Goal: Task Accomplishment & Management: Complete application form

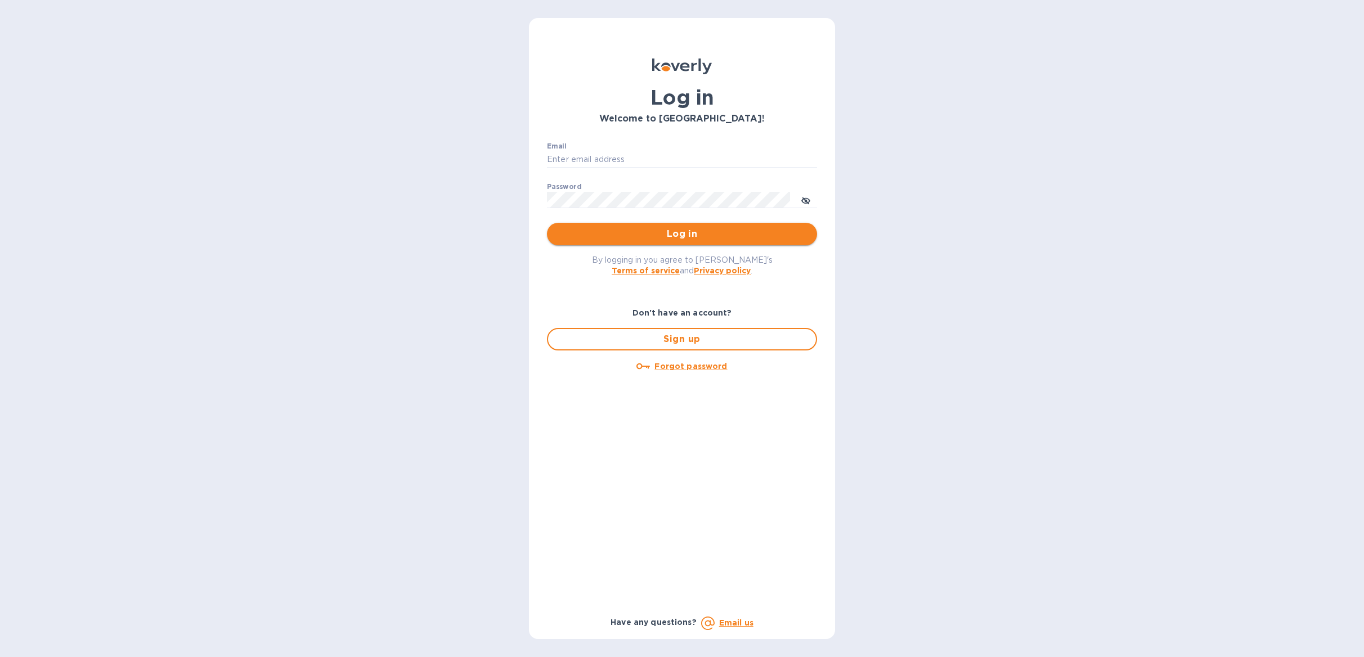
type input "Anne@preissimports.com"
click at [718, 232] on span "Log in" at bounding box center [682, 234] width 252 height 14
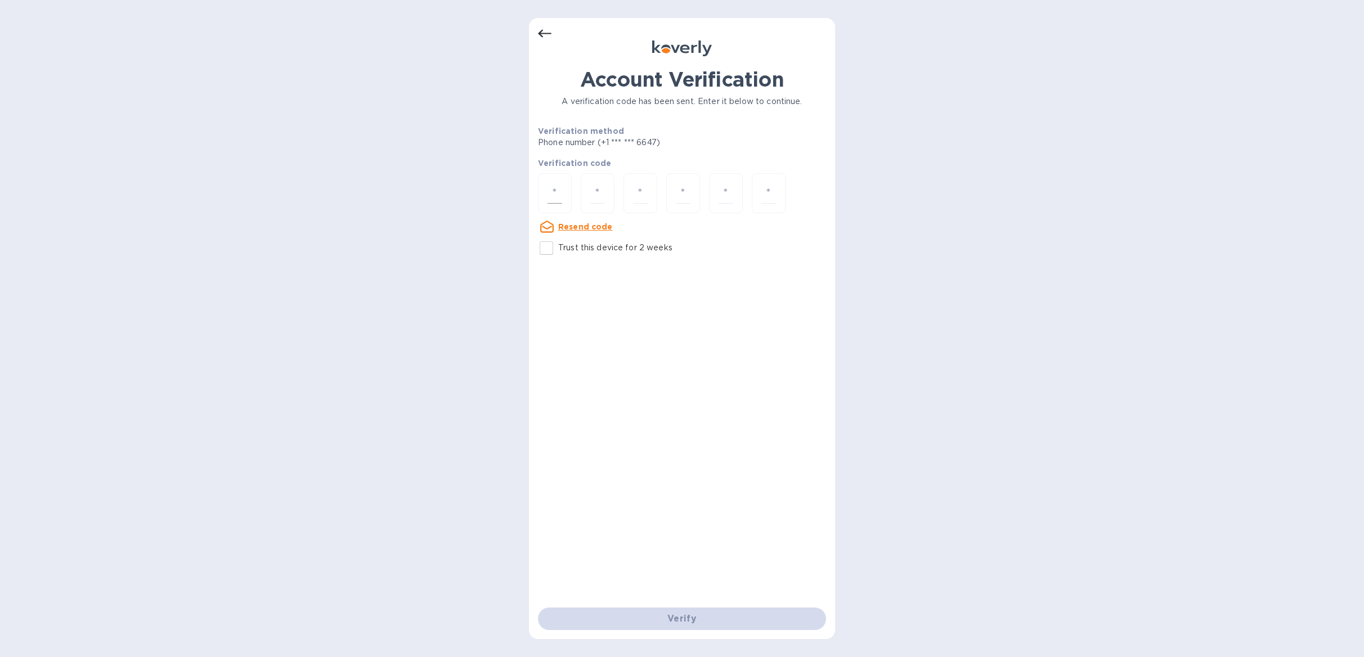
click at [544, 191] on div at bounding box center [555, 193] width 34 height 40
type input "4"
type input "5"
type input "4"
type input "0"
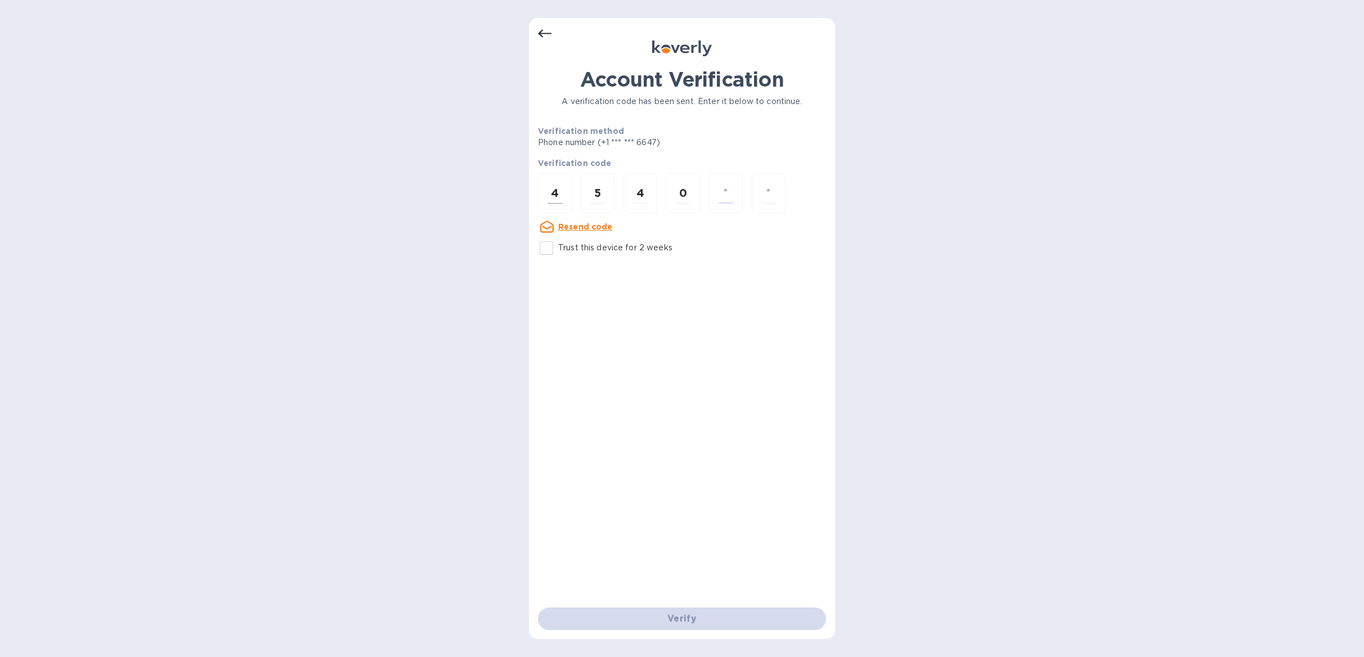
type input "5"
type input "4"
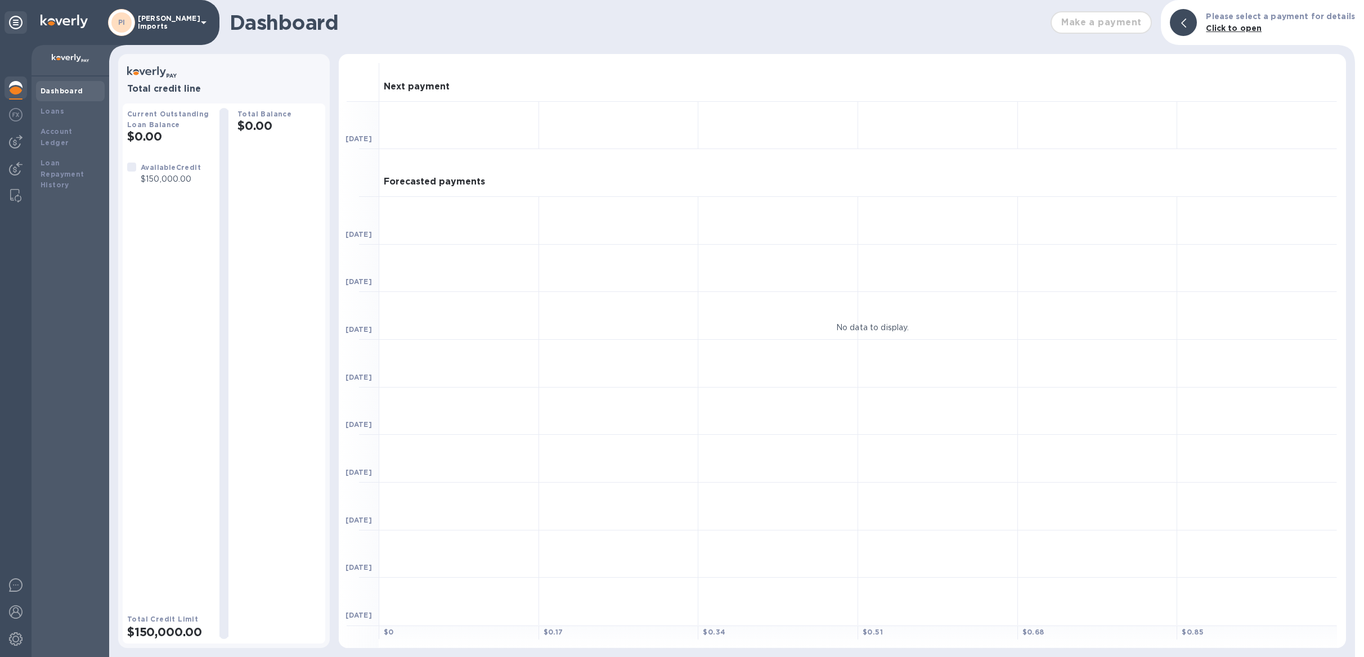
click at [45, 24] on img at bounding box center [64, 22] width 47 height 14
click at [47, 124] on div "Account Ledger" at bounding box center [70, 138] width 69 height 32
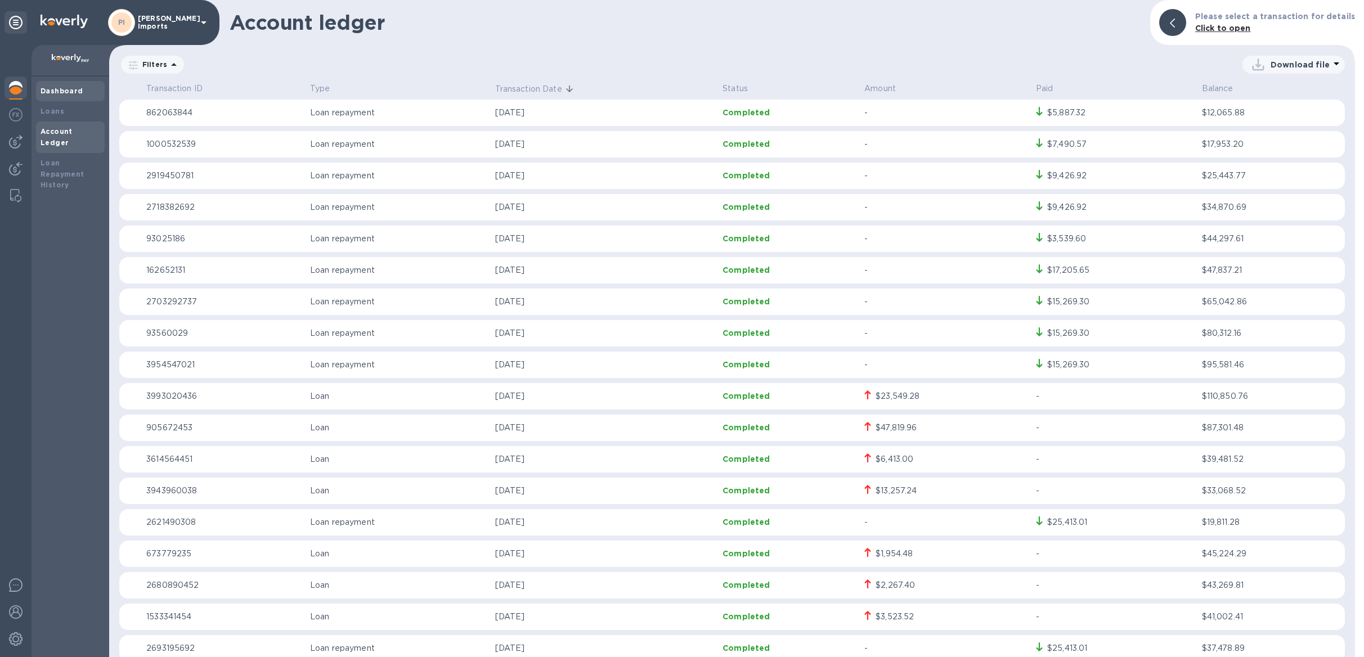
click at [54, 88] on b "Dashboard" at bounding box center [62, 91] width 43 height 8
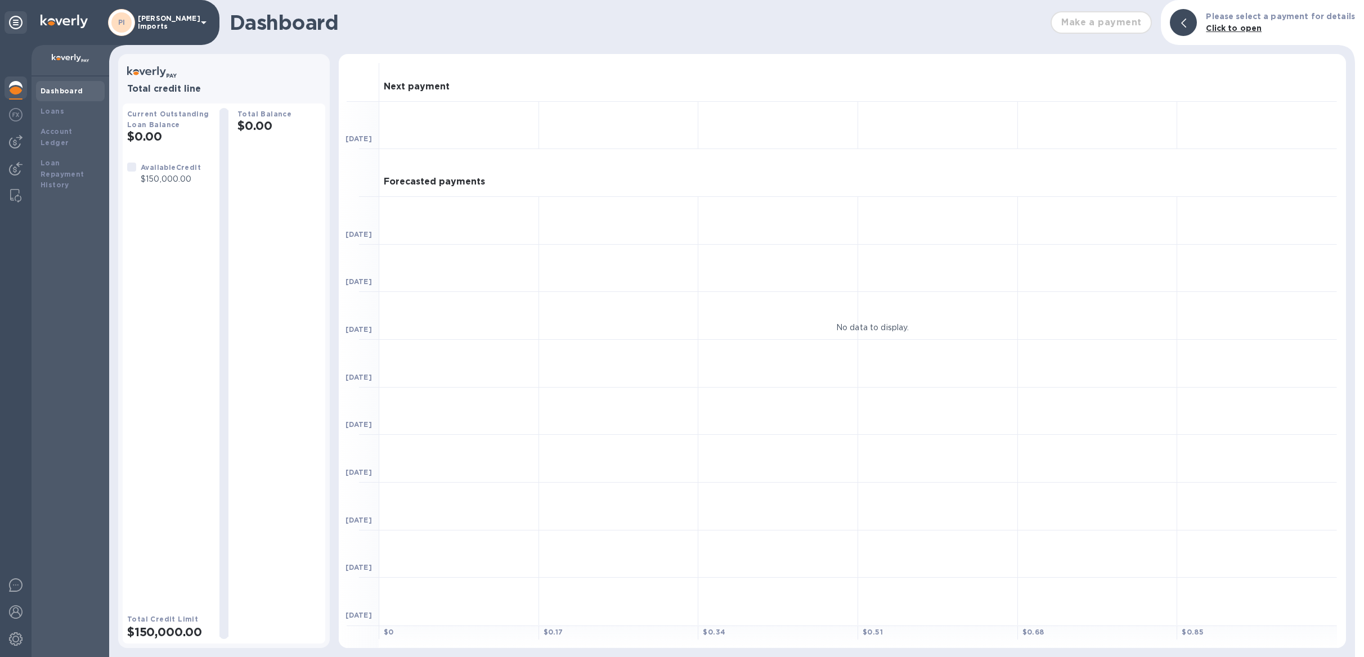
click at [52, 53] on div at bounding box center [71, 61] width 78 height 32
click at [174, 23] on p "[PERSON_NAME] Imports" at bounding box center [166, 23] width 56 height 16
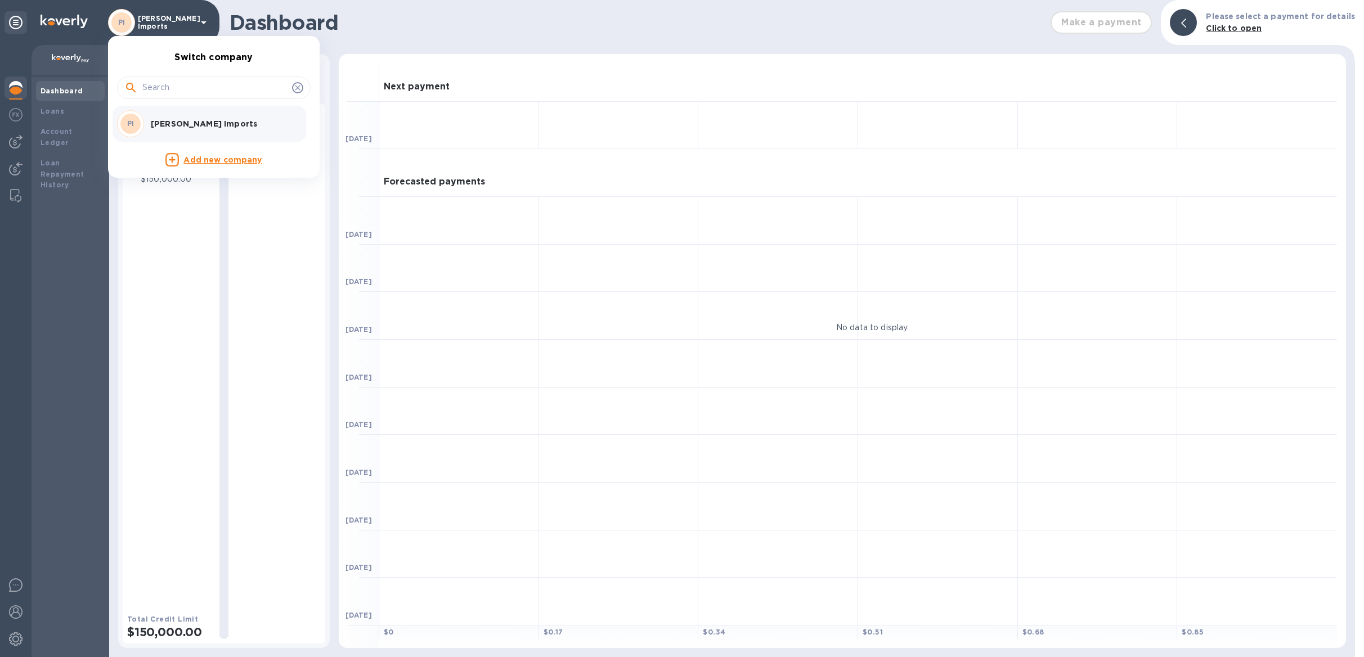
click at [93, 214] on div at bounding box center [682, 328] width 1364 height 657
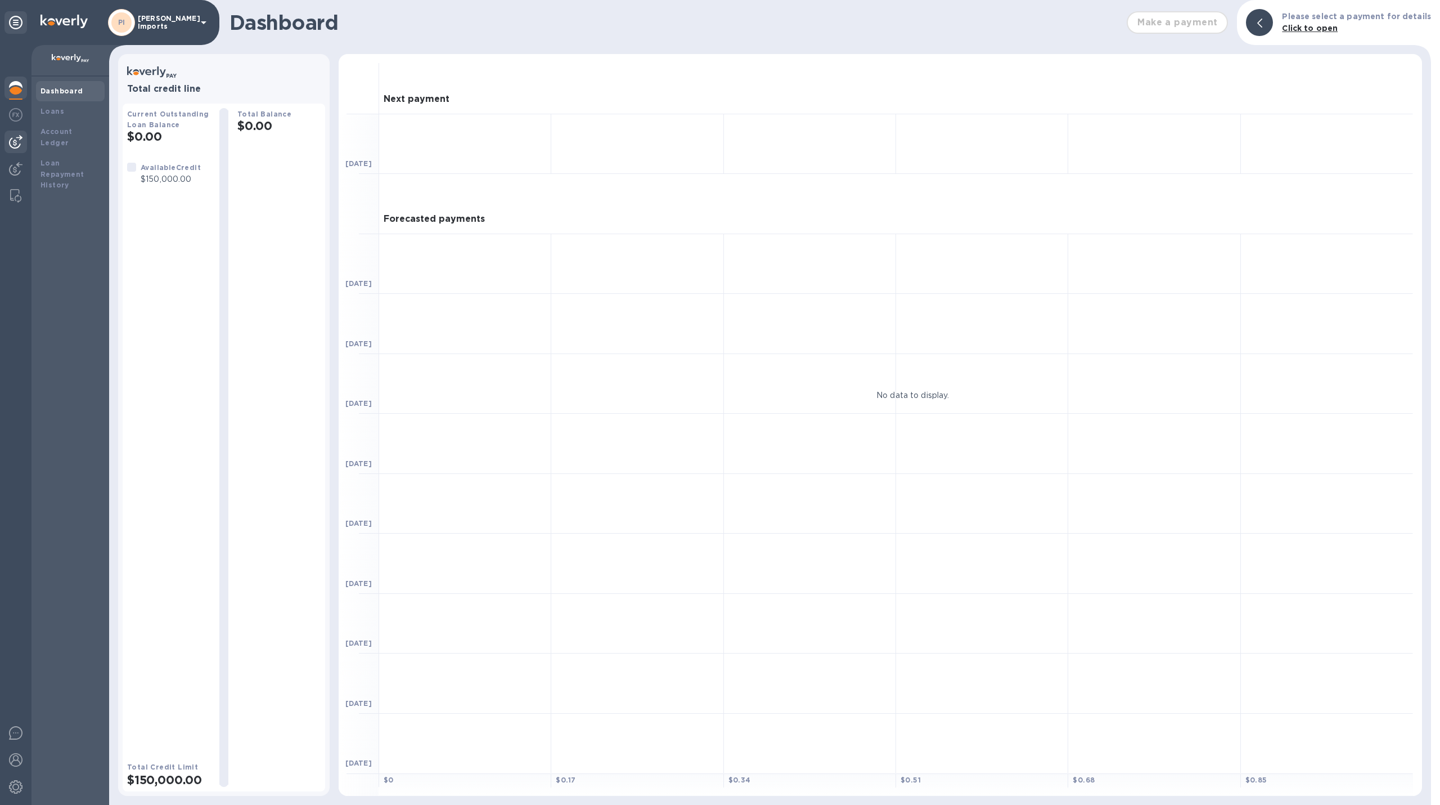
click at [16, 143] on img at bounding box center [16, 142] width 14 height 14
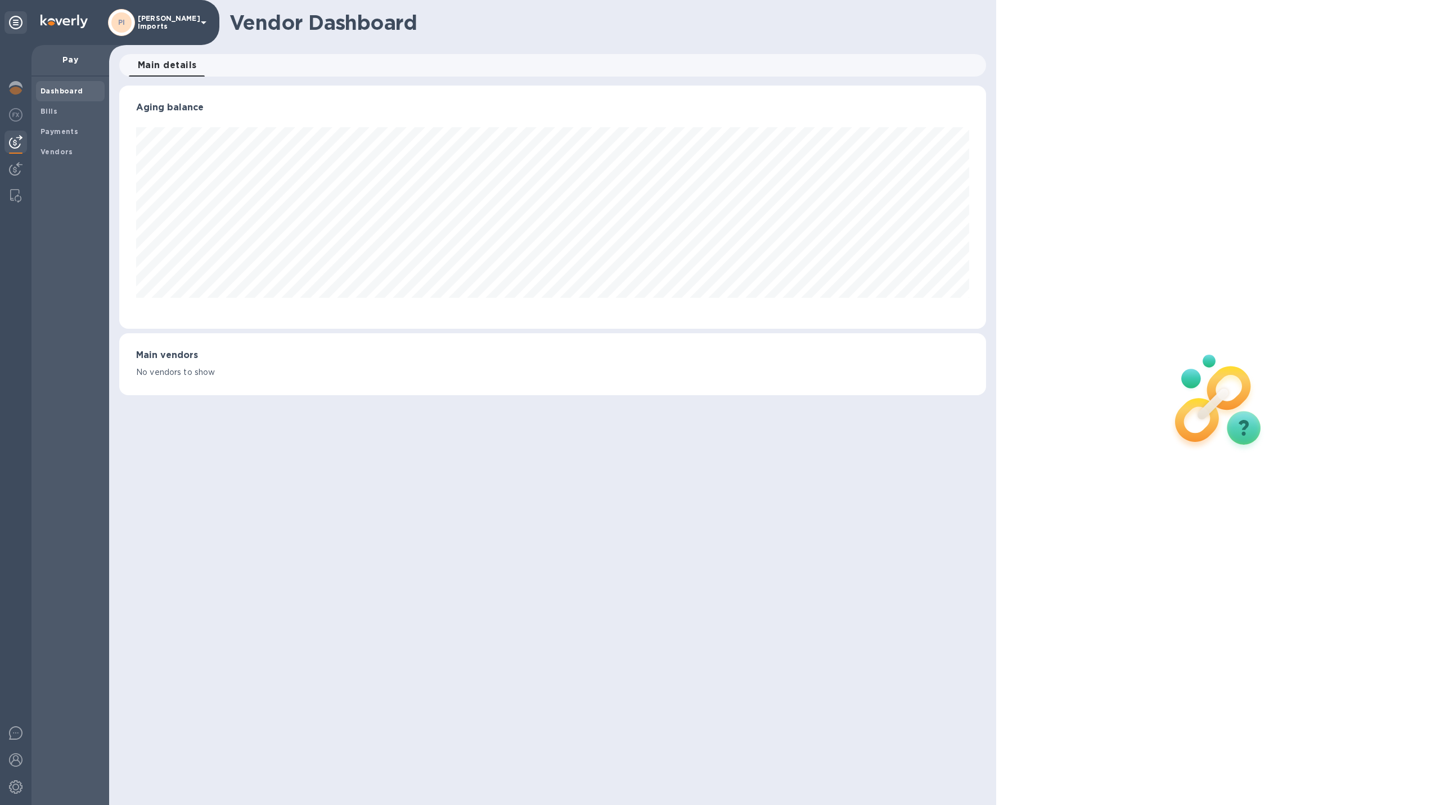
scroll to position [243, 867]
click at [52, 113] on b "Bills" at bounding box center [49, 111] width 17 height 8
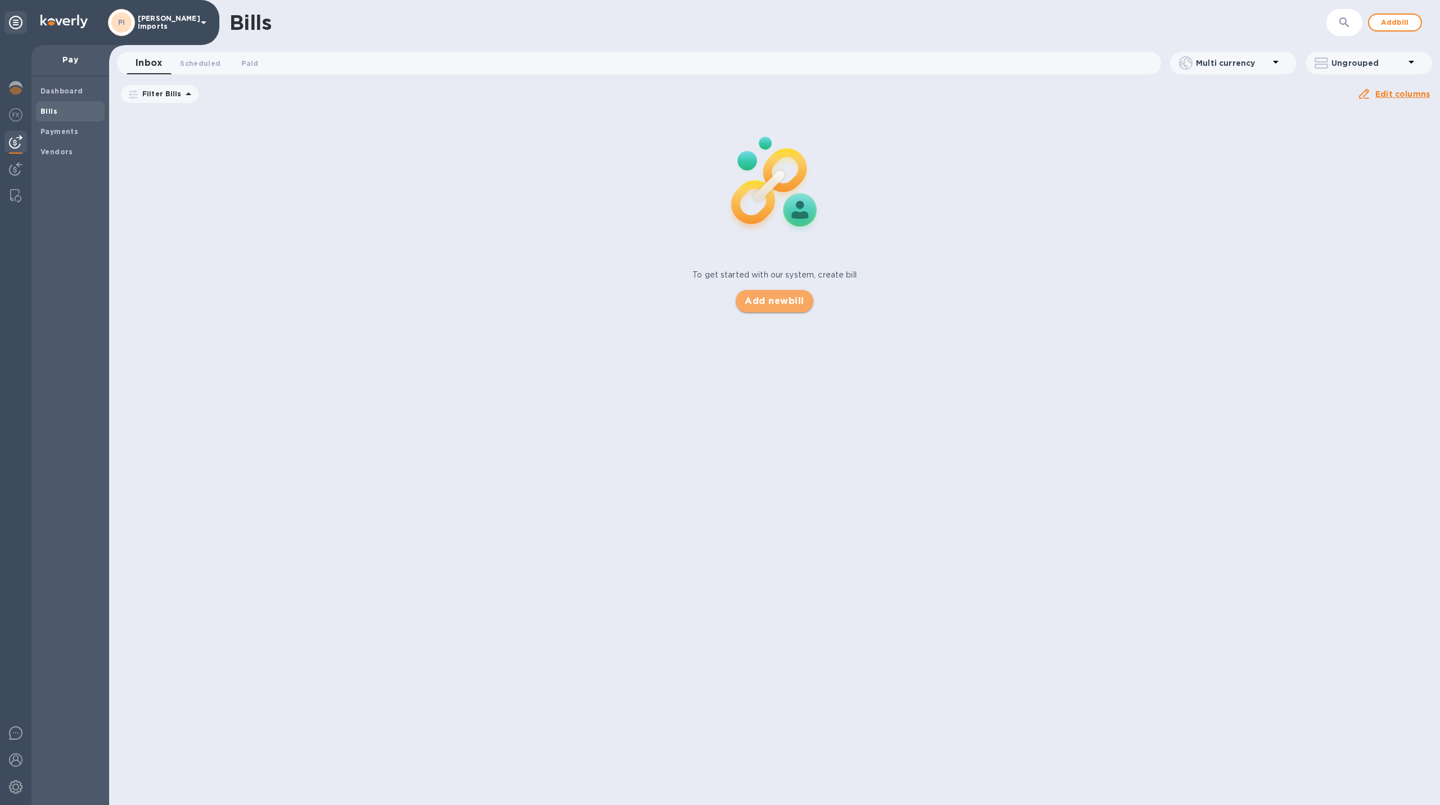
click at [773, 298] on span "Add new bill" at bounding box center [774, 301] width 59 height 14
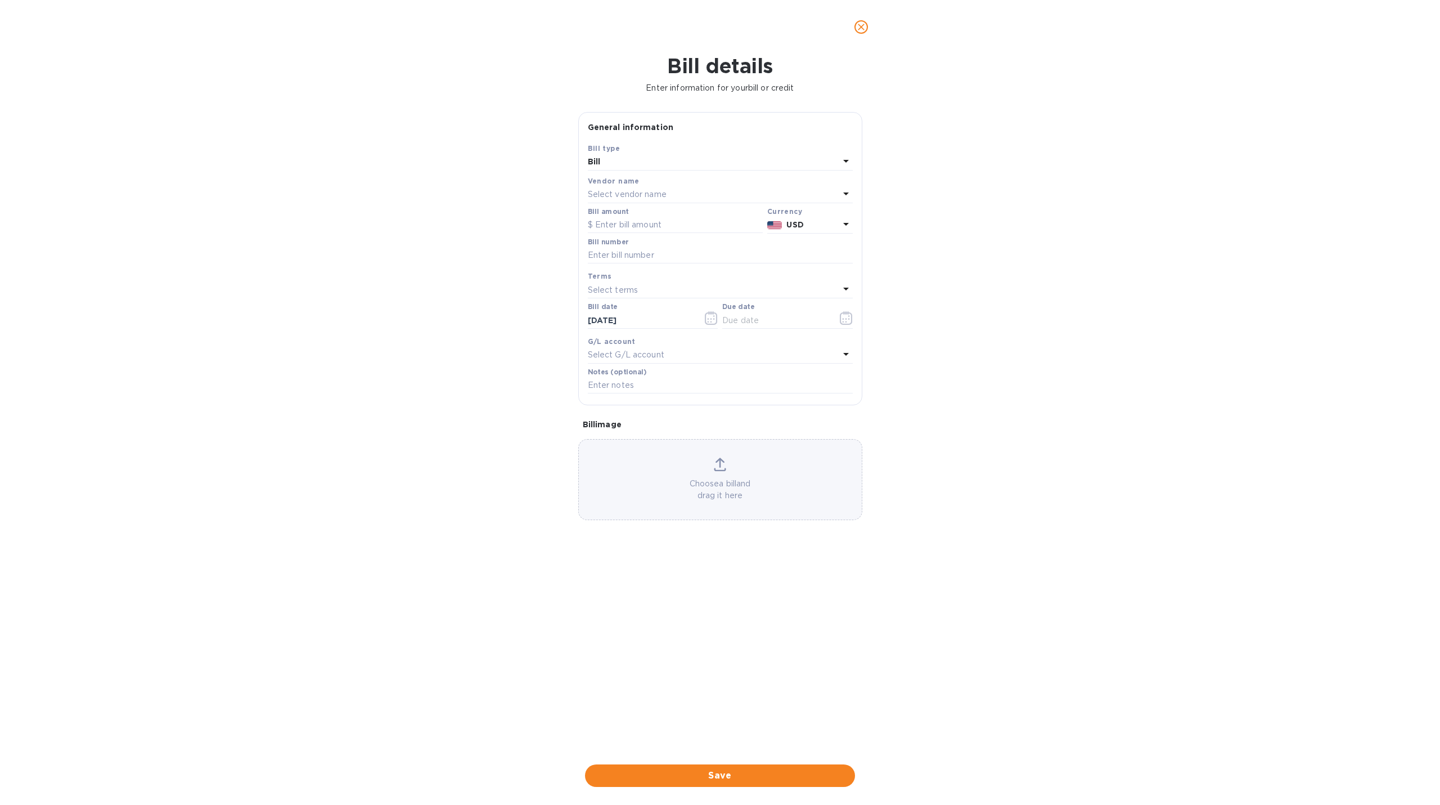
click at [641, 190] on p "Select vendor name" at bounding box center [627, 194] width 79 height 12
click at [644, 232] on input "text" at bounding box center [721, 226] width 199 height 17
type input "casa D'Aristi"
click at [630, 254] on p "Casa D'Aristi" at bounding box center [716, 259] width 238 height 12
click at [606, 225] on input "text" at bounding box center [675, 225] width 175 height 17
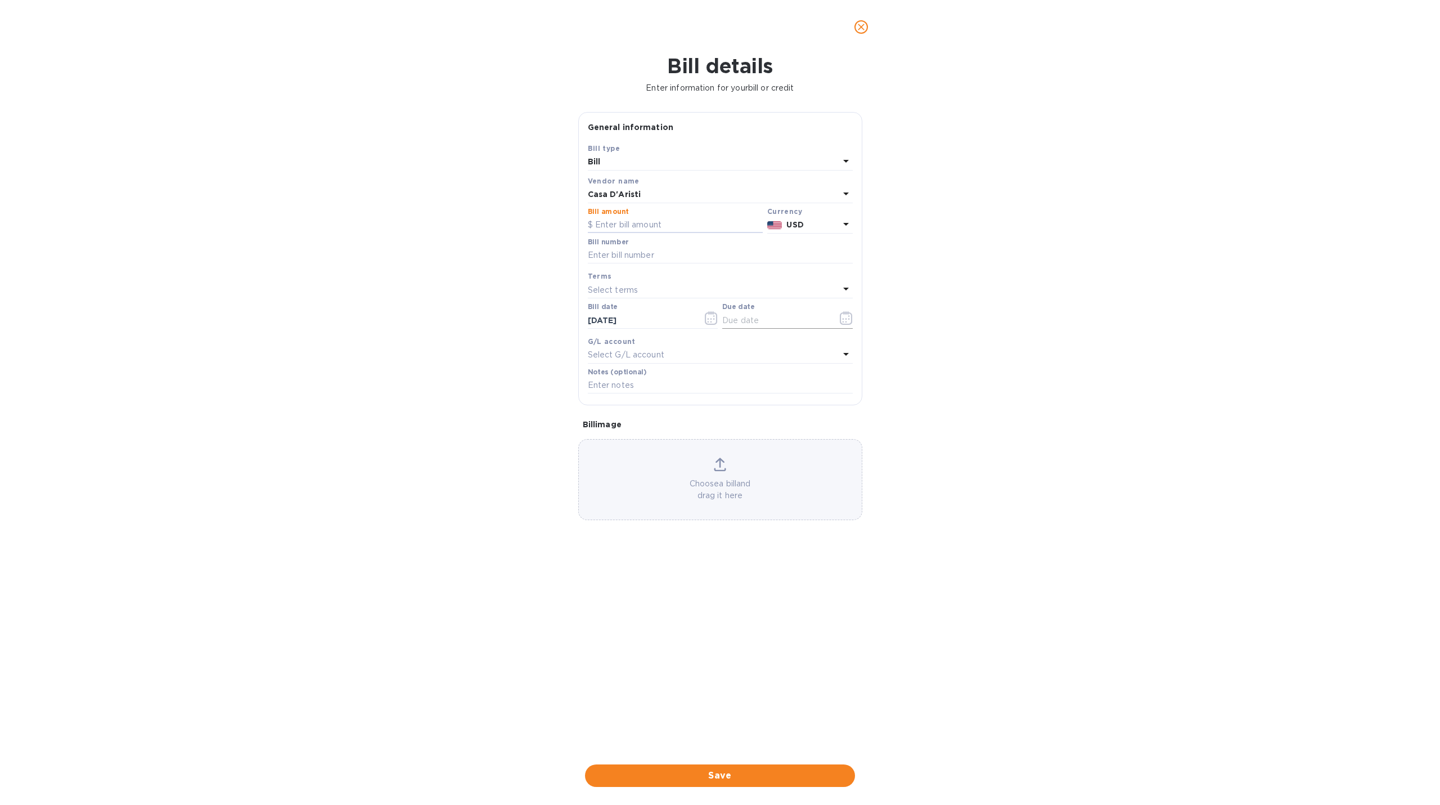
click at [743, 322] on input "text" at bounding box center [775, 320] width 106 height 17
type input "82/02/025_"
click at [631, 228] on input "text" at bounding box center [675, 225] width 175 height 17
click at [629, 226] on input "text" at bounding box center [675, 225] width 175 height 17
click at [617, 223] on input "text" at bounding box center [675, 225] width 175 height 17
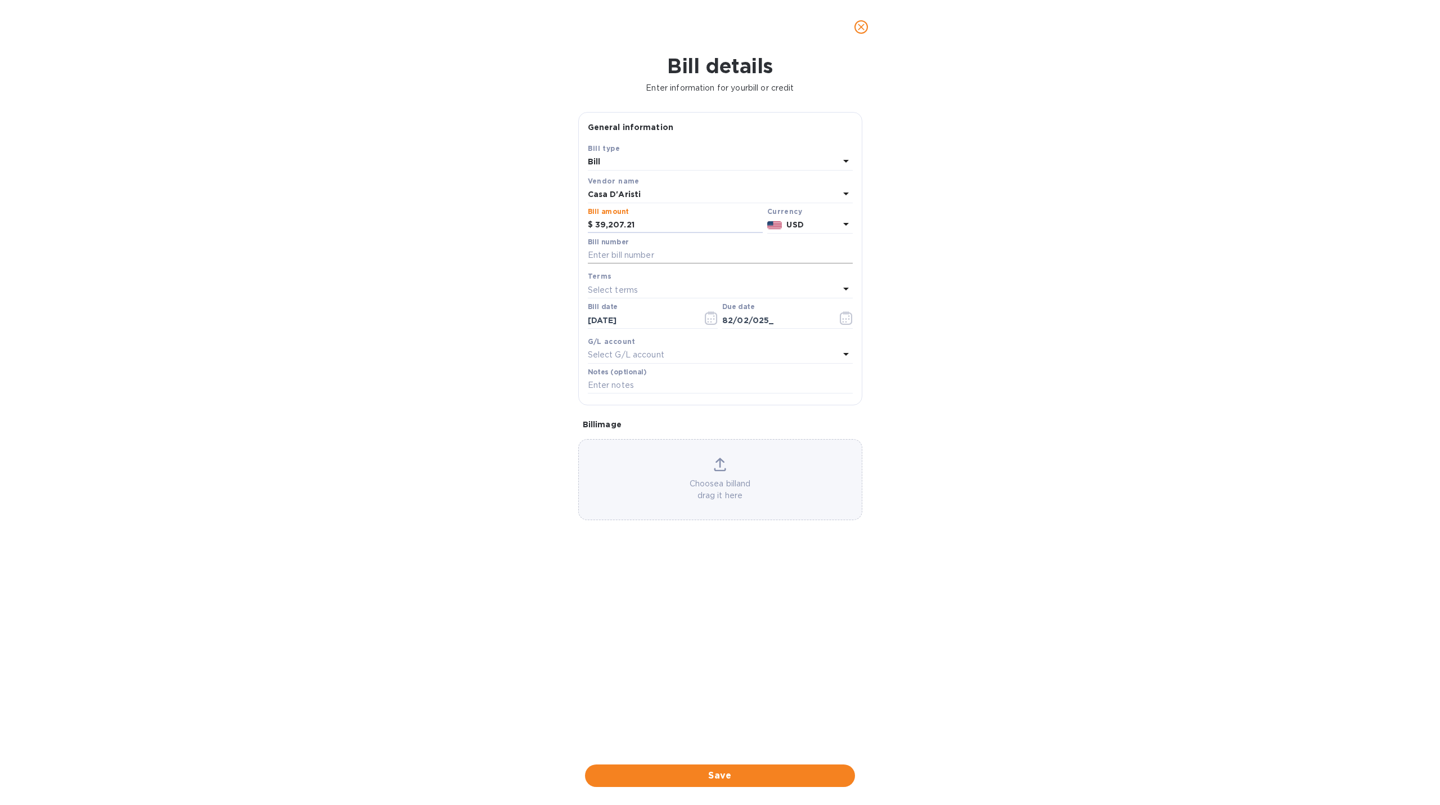
type input "39,207.21"
click at [626, 253] on input "text" at bounding box center [720, 255] width 265 height 17
click at [620, 253] on input "47, July sales" at bounding box center [720, 255] width 265 height 17
type input "47, July Sales"
drag, startPoint x: 769, startPoint y: 324, endPoint x: 719, endPoint y: 320, distance: 49.7
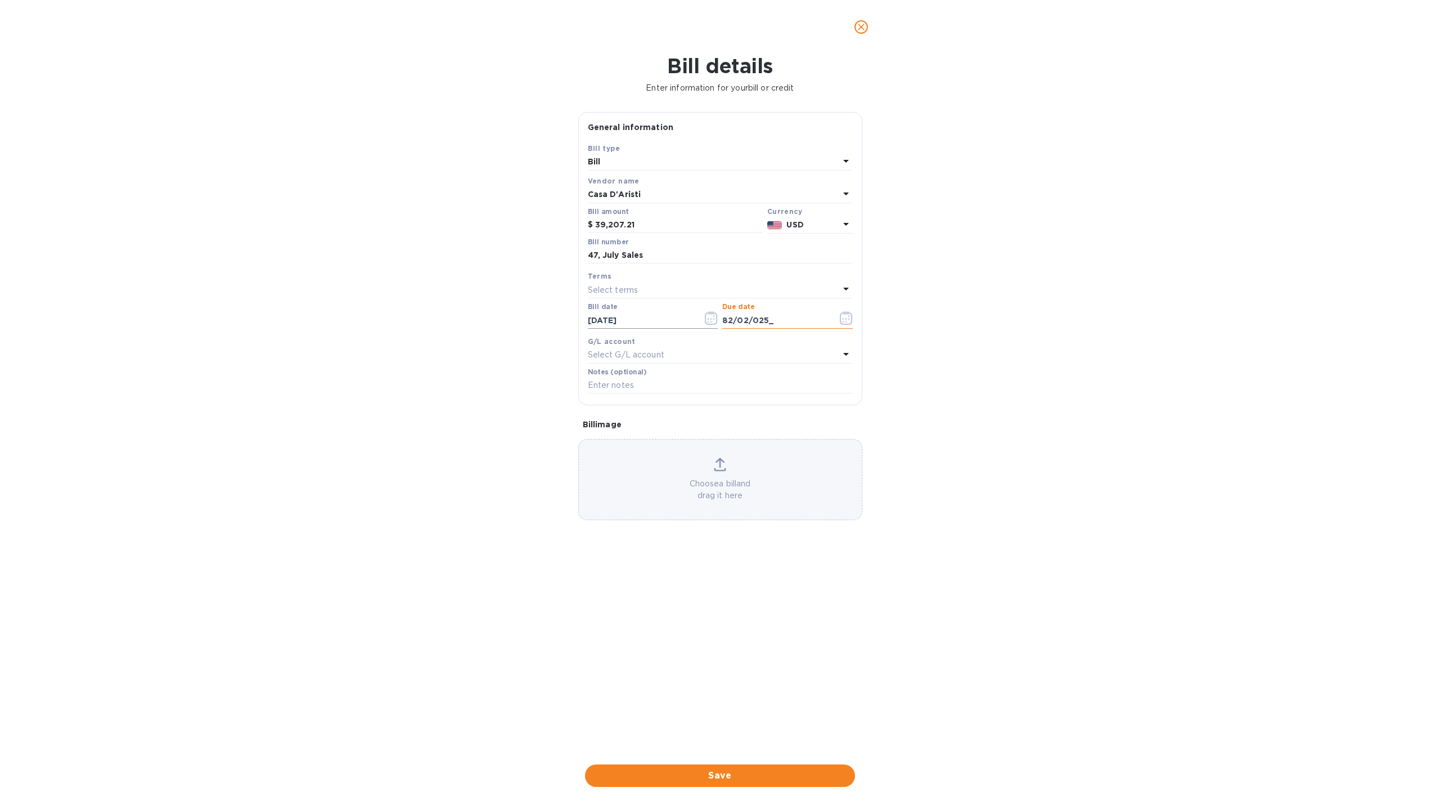
click at [719, 320] on div "Bill date [DATE] Due date 82/02/025_" at bounding box center [721, 316] width 270 height 33
type input "[DATE]"
click button "Save" at bounding box center [0, 0] width 0 height 0
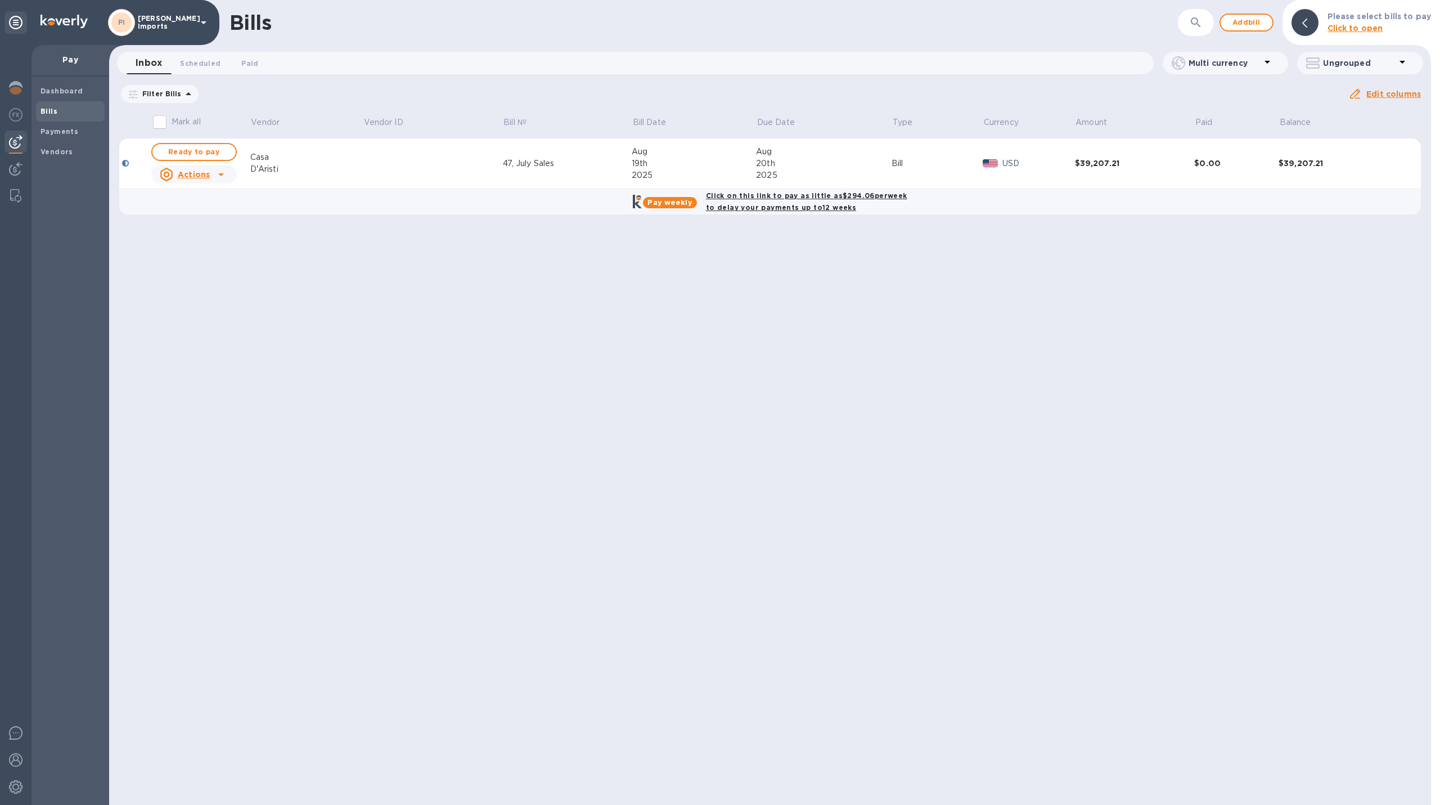
click at [61, 217] on div "Dashboard Bills Payments Vendors" at bounding box center [71, 441] width 78 height 728
